Goal: Task Accomplishment & Management: Use online tool/utility

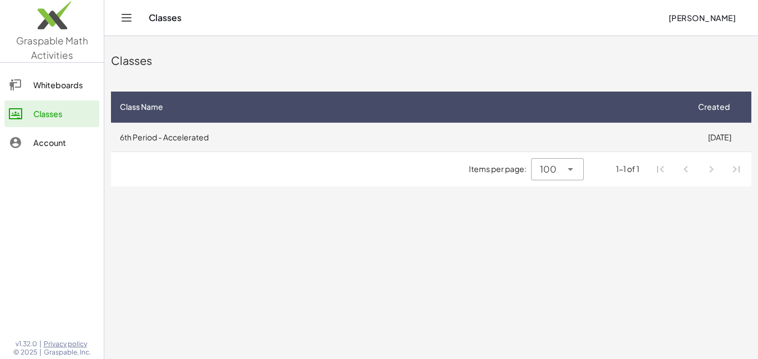
click at [171, 142] on td "6th Period - Accelerated" at bounding box center [399, 137] width 577 height 29
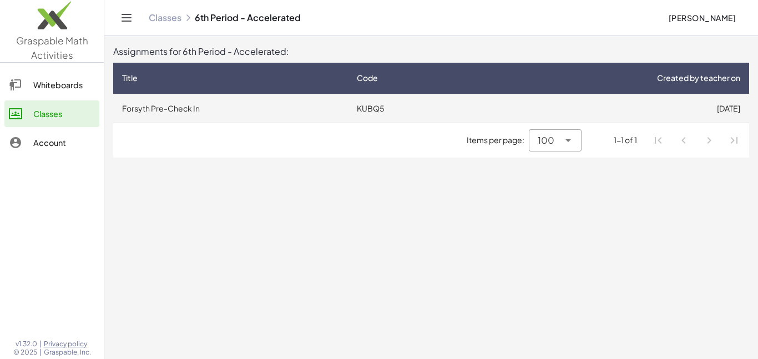
click at [173, 117] on td "Forsyth Pre-Check In" at bounding box center [230, 108] width 235 height 29
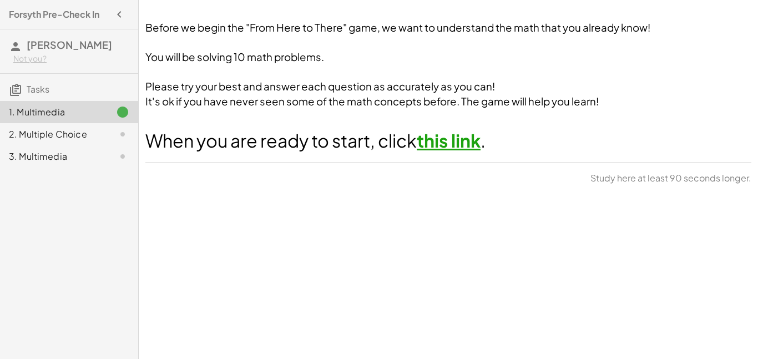
click at [462, 136] on link "this link" at bounding box center [449, 140] width 64 height 22
